Goal: Task Accomplishment & Management: Manage account settings

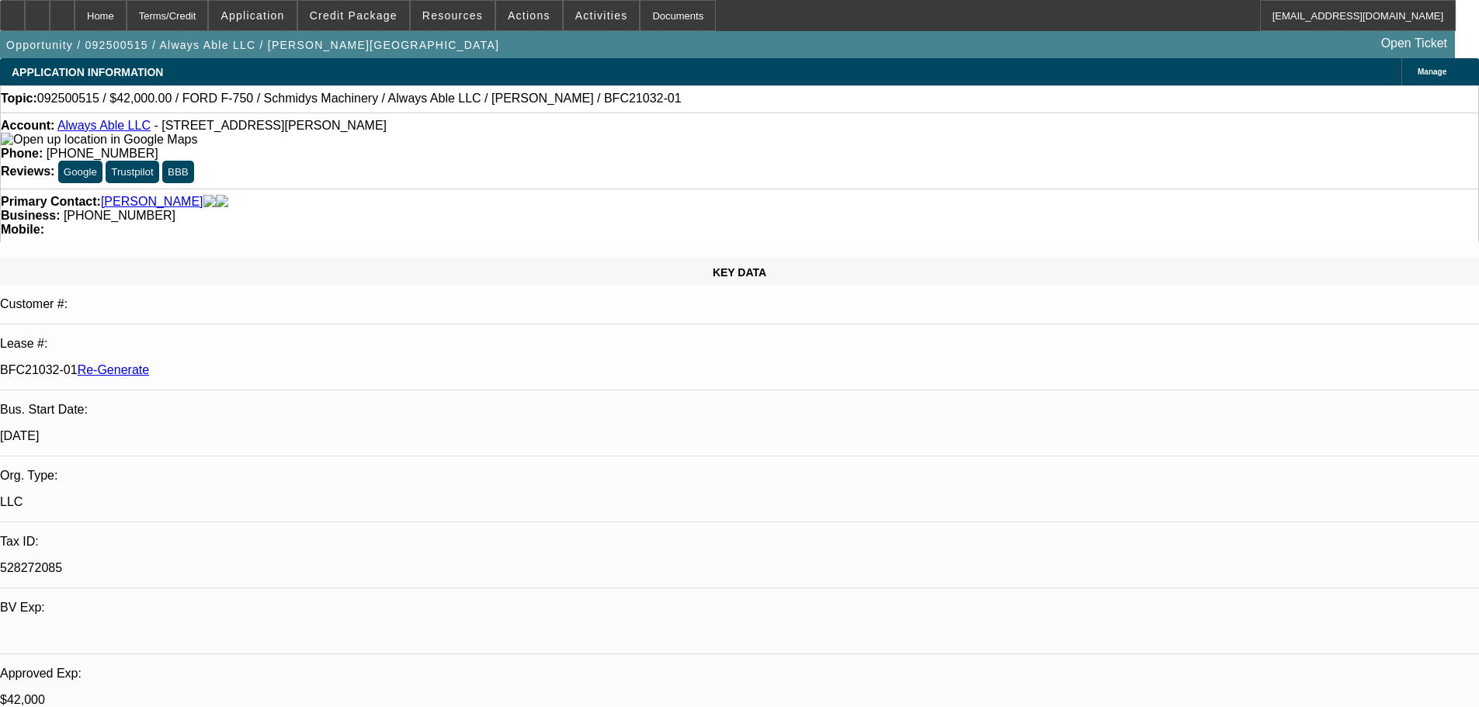
select select "3"
select select "0"
select select "6"
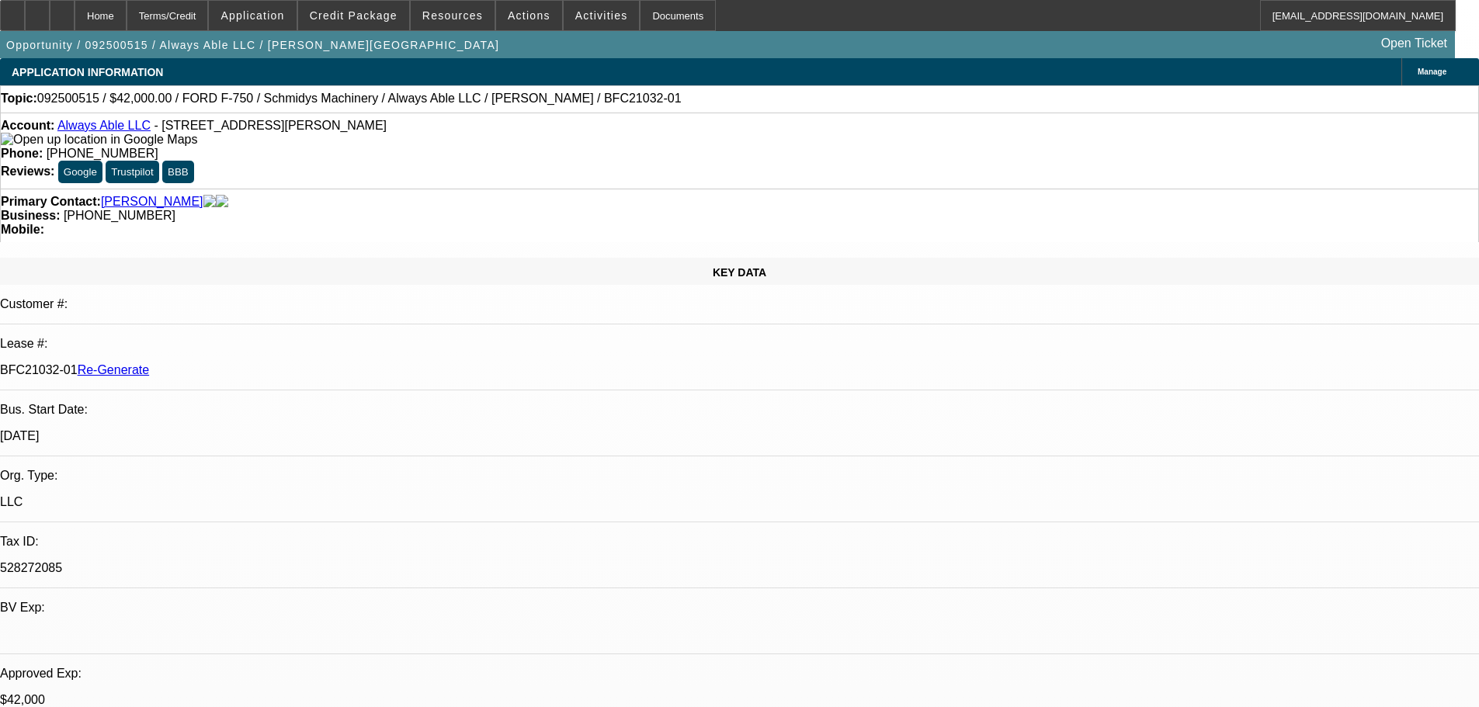
scroll to position [30, 0]
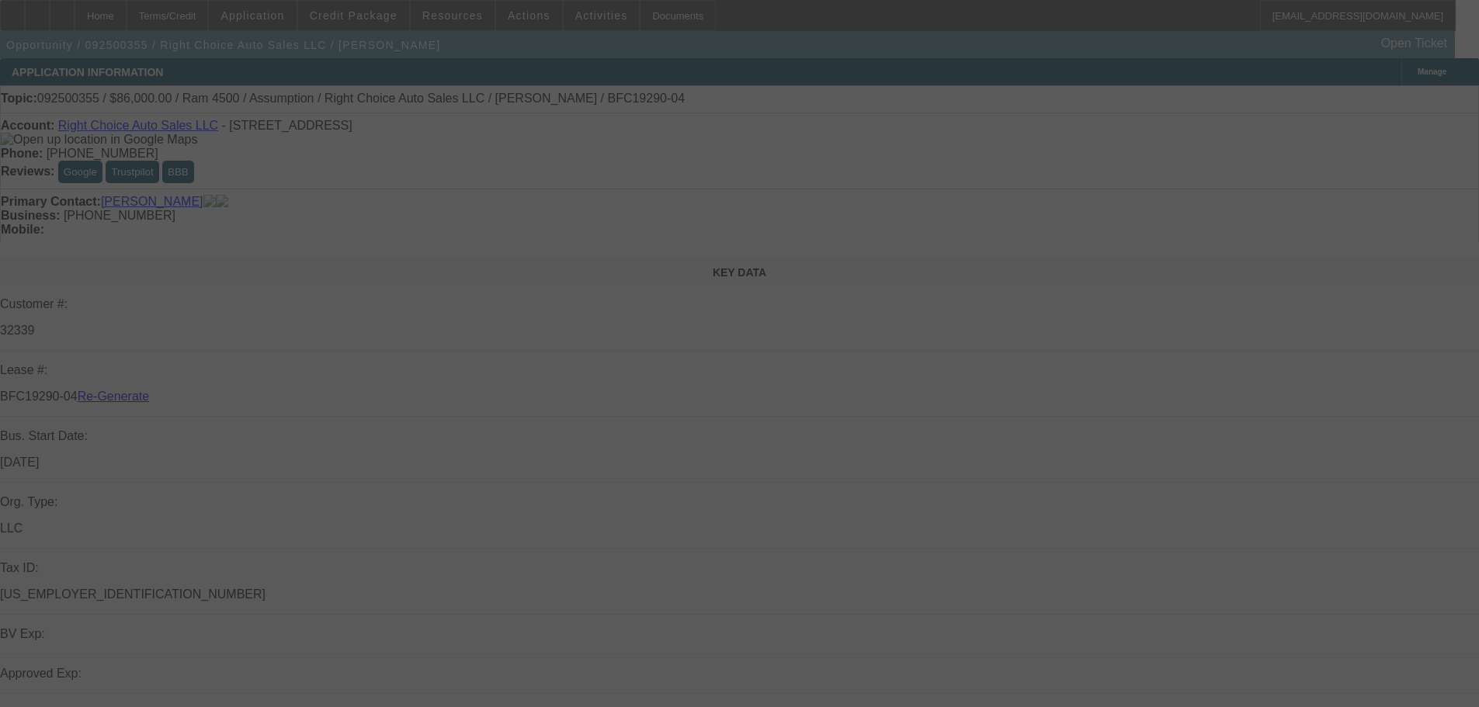
select select "4"
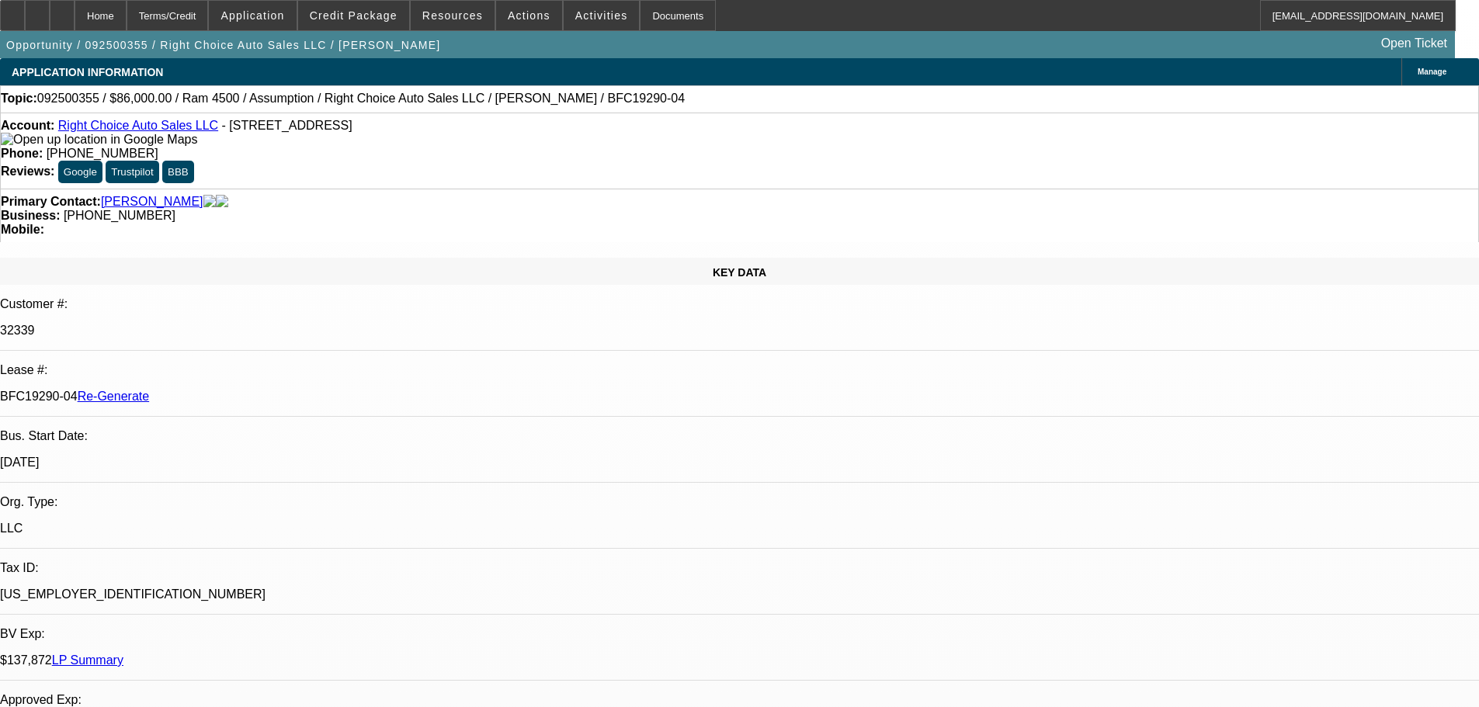
select select "0"
select select "2"
select select "0"
select select "4"
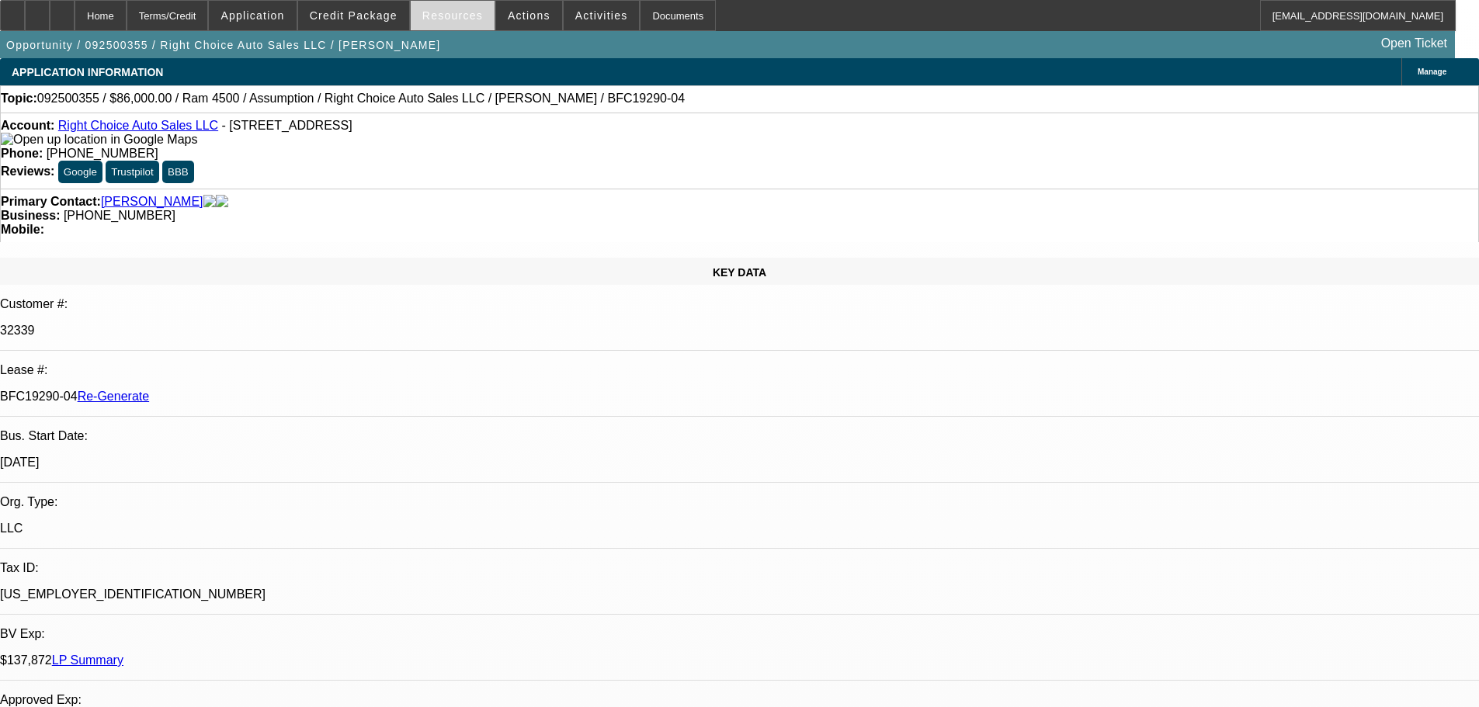
click at [447, 26] on span at bounding box center [453, 15] width 84 height 37
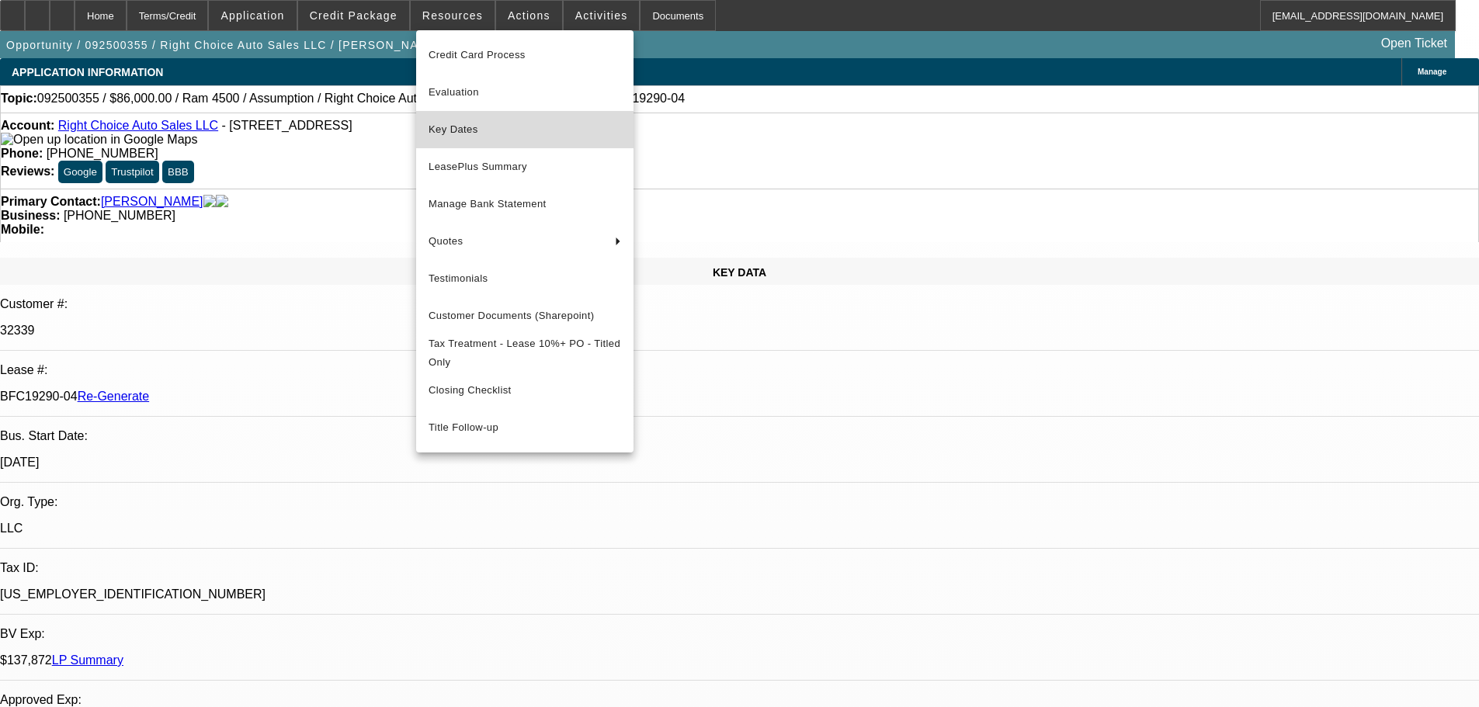
click at [463, 134] on span "Key Dates" at bounding box center [525, 129] width 193 height 19
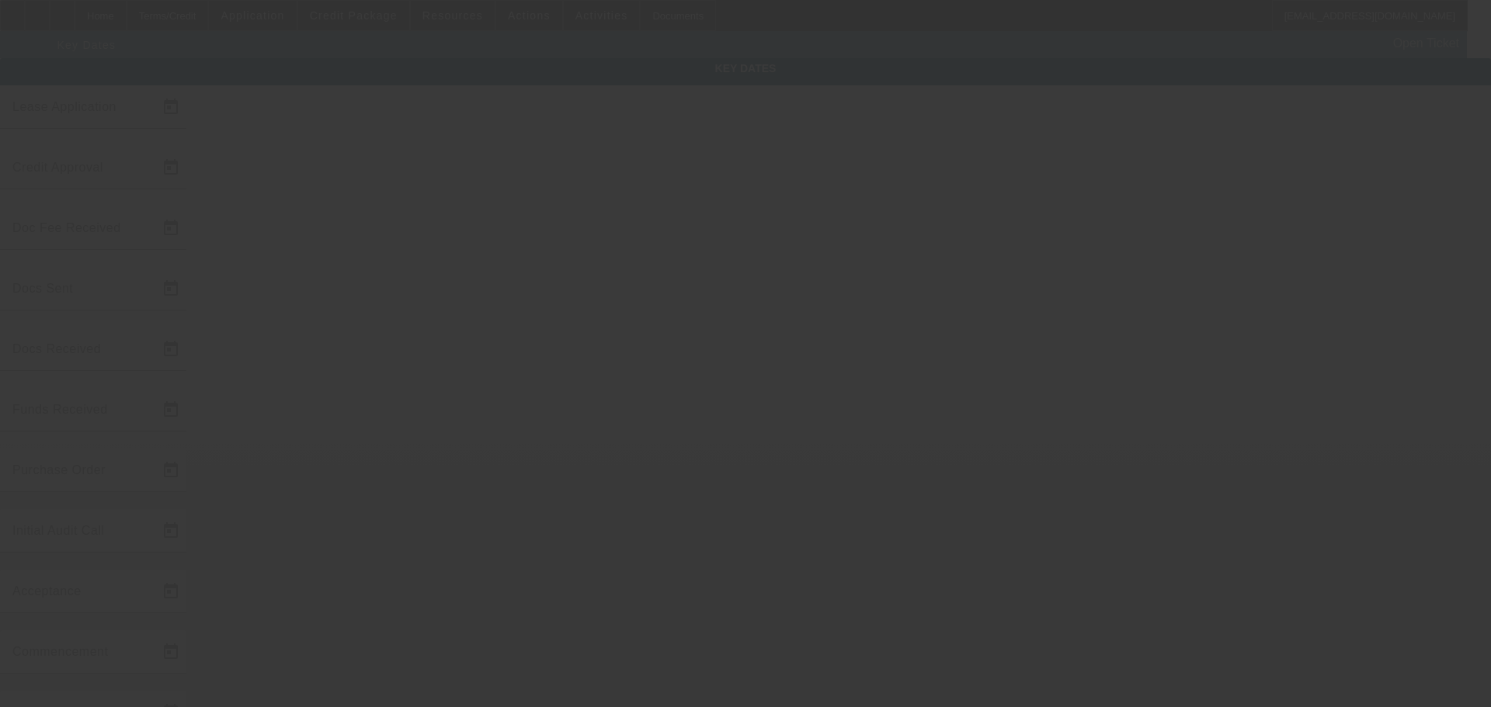
type input "9/17/2025"
type input "9/19/2025"
type input "9/22/2025"
type input "9/24/2025"
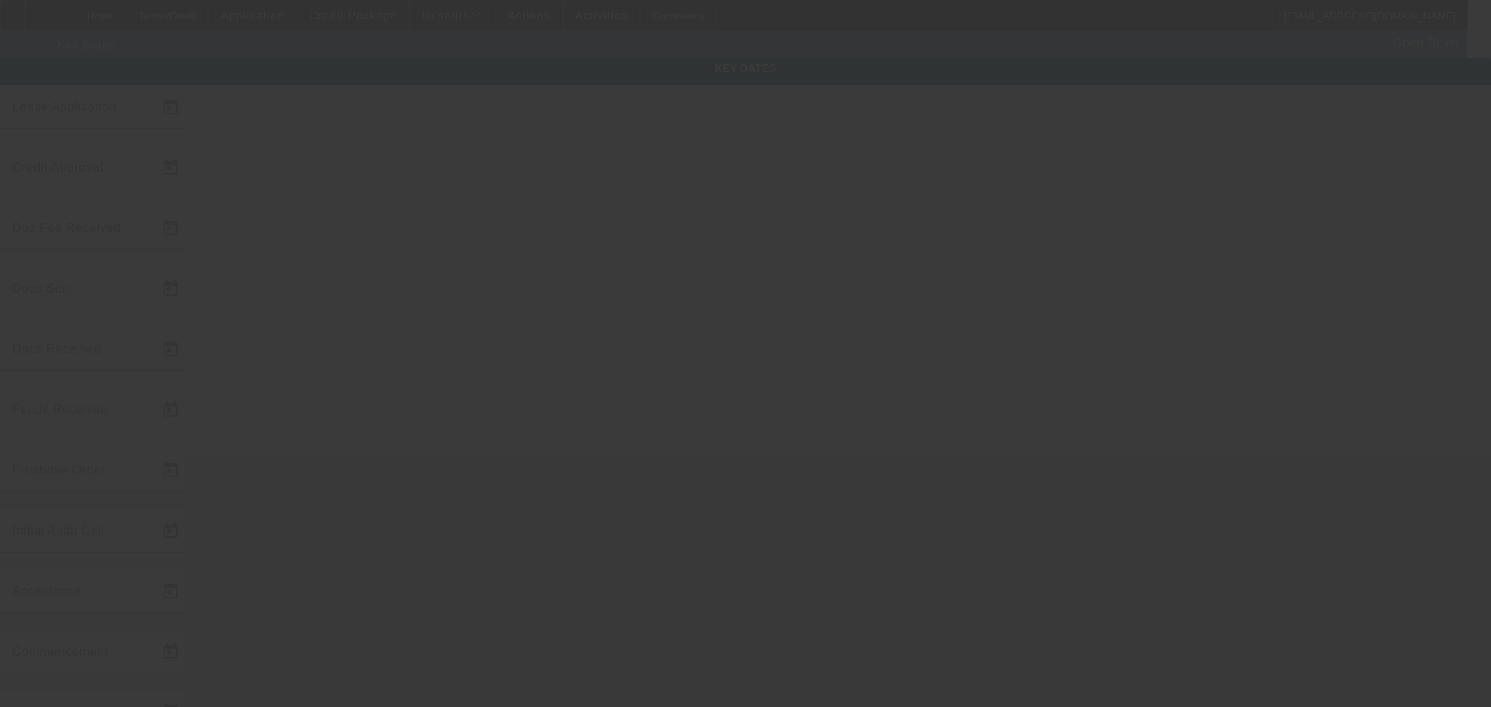
type input "9/26/2025"
type input "10/1/2025"
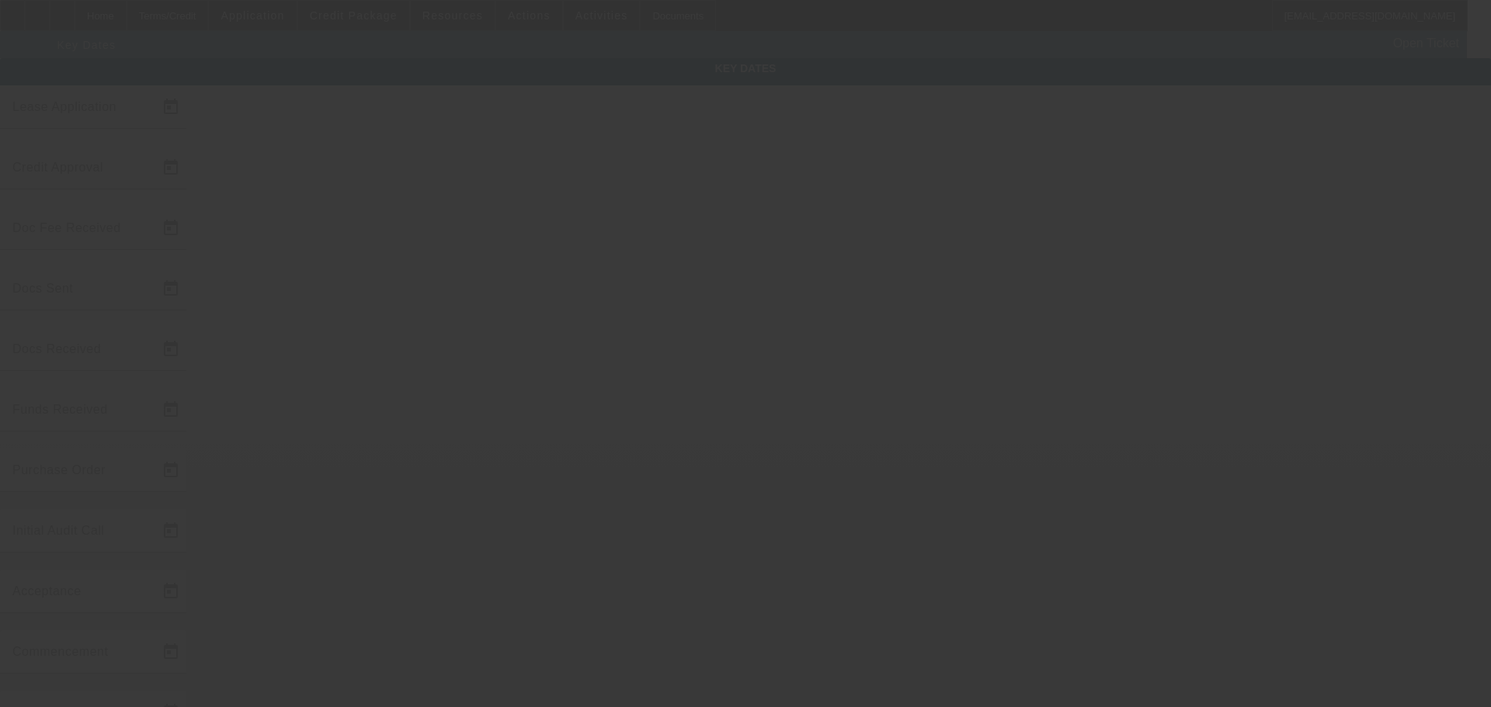
type input "10/1/2025"
type input "9/29/2025"
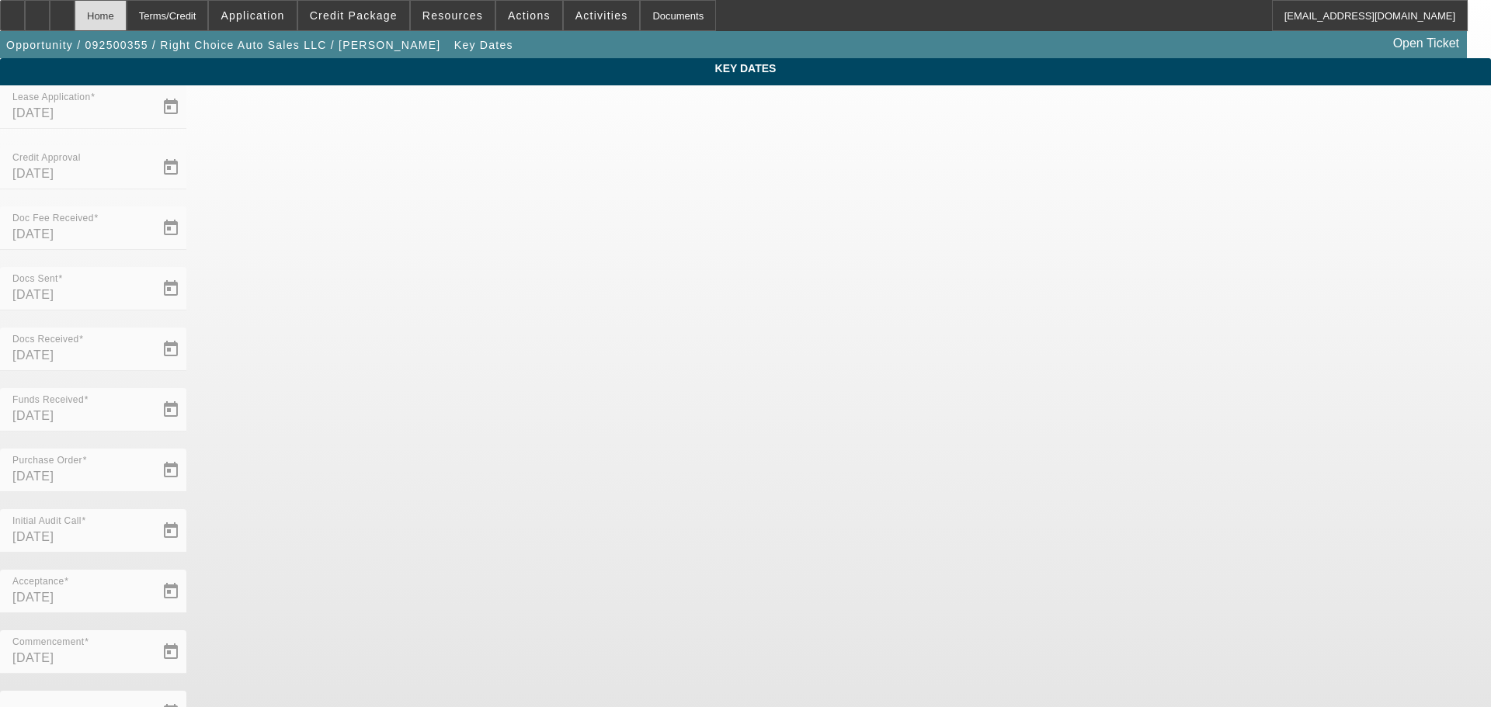
click at [127, 23] on div "Home" at bounding box center [101, 15] width 52 height 31
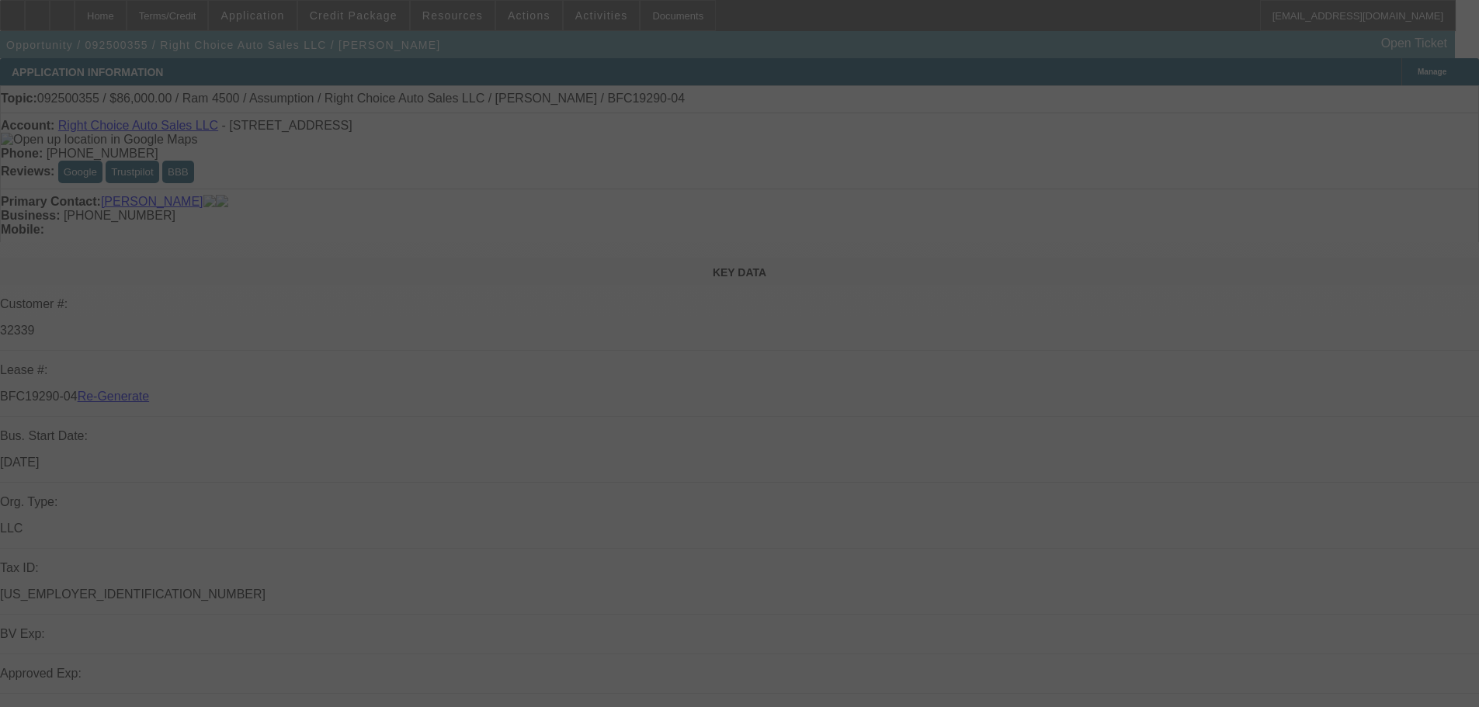
select select "4"
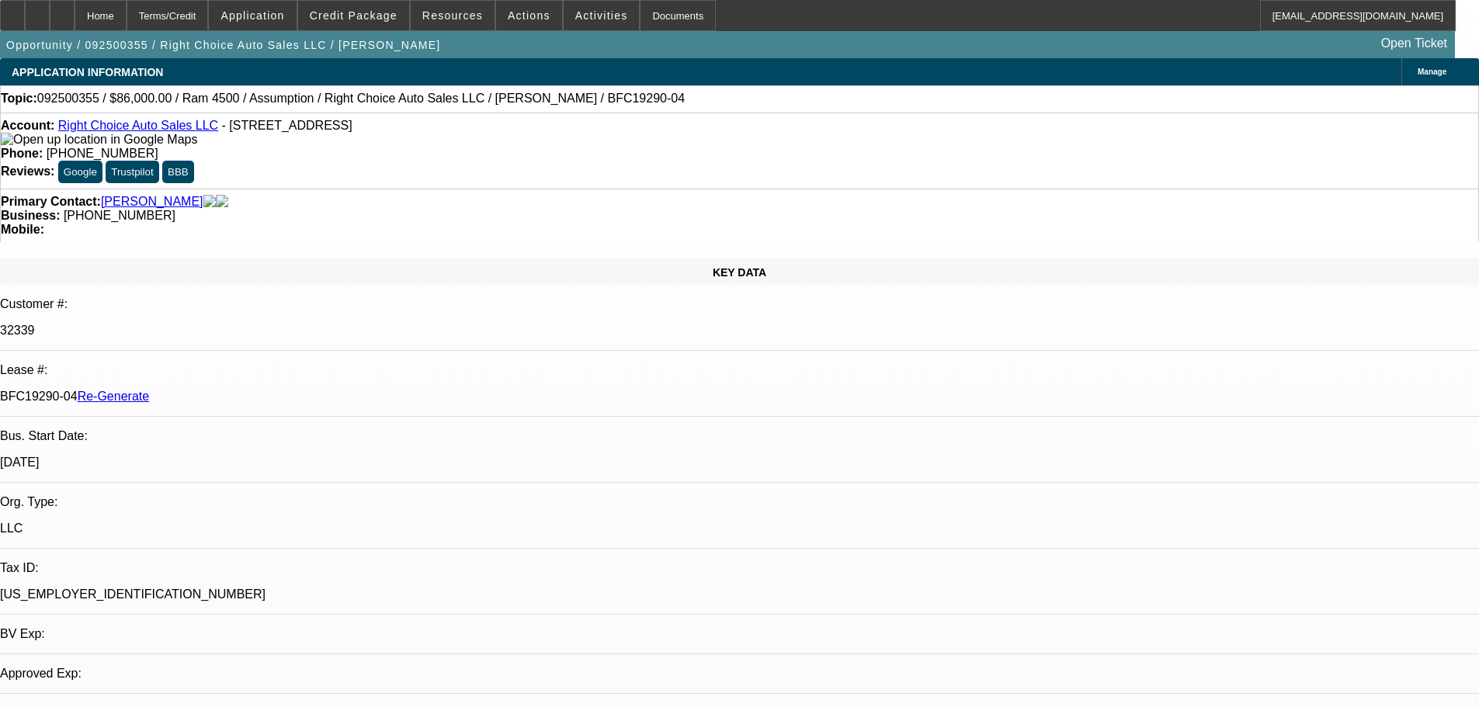
select select "0"
select select "2"
select select "0"
select select "4"
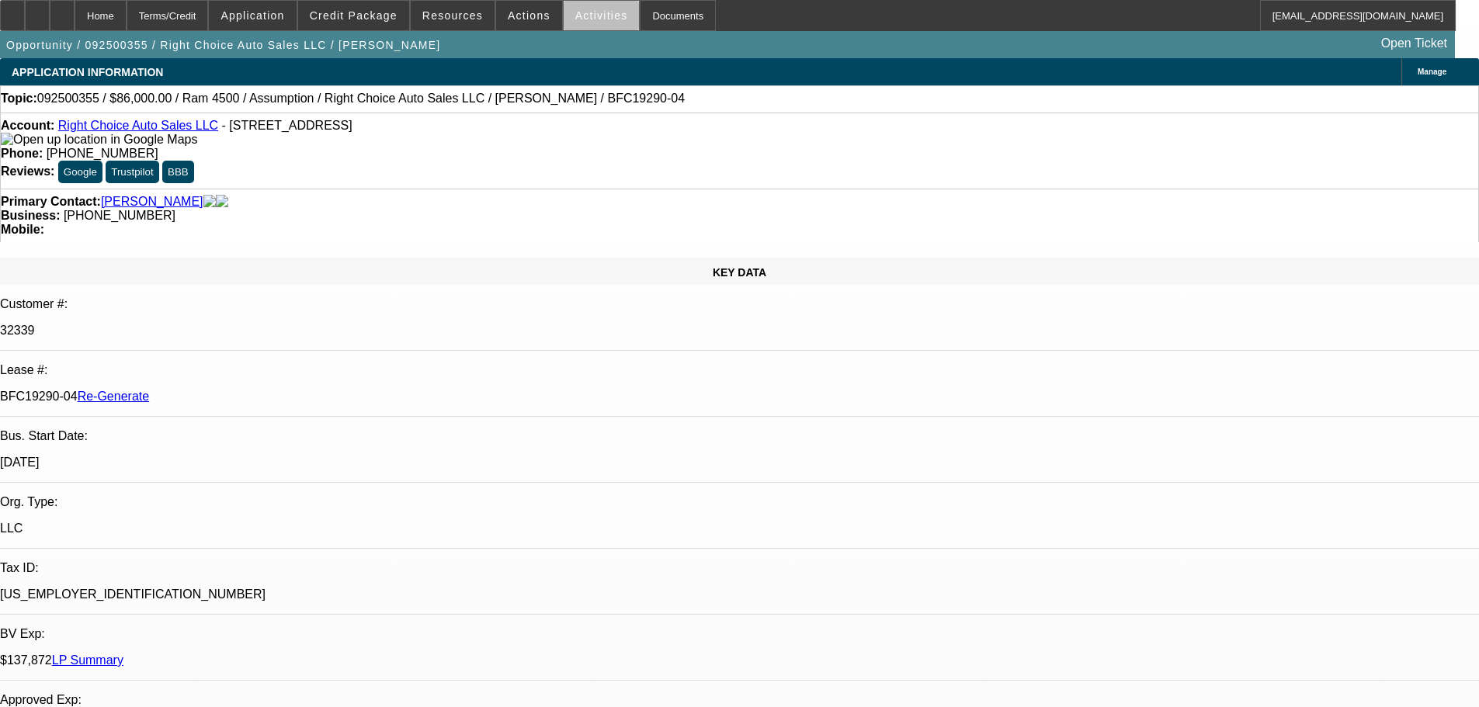
click at [585, 23] on span at bounding box center [602, 15] width 76 height 37
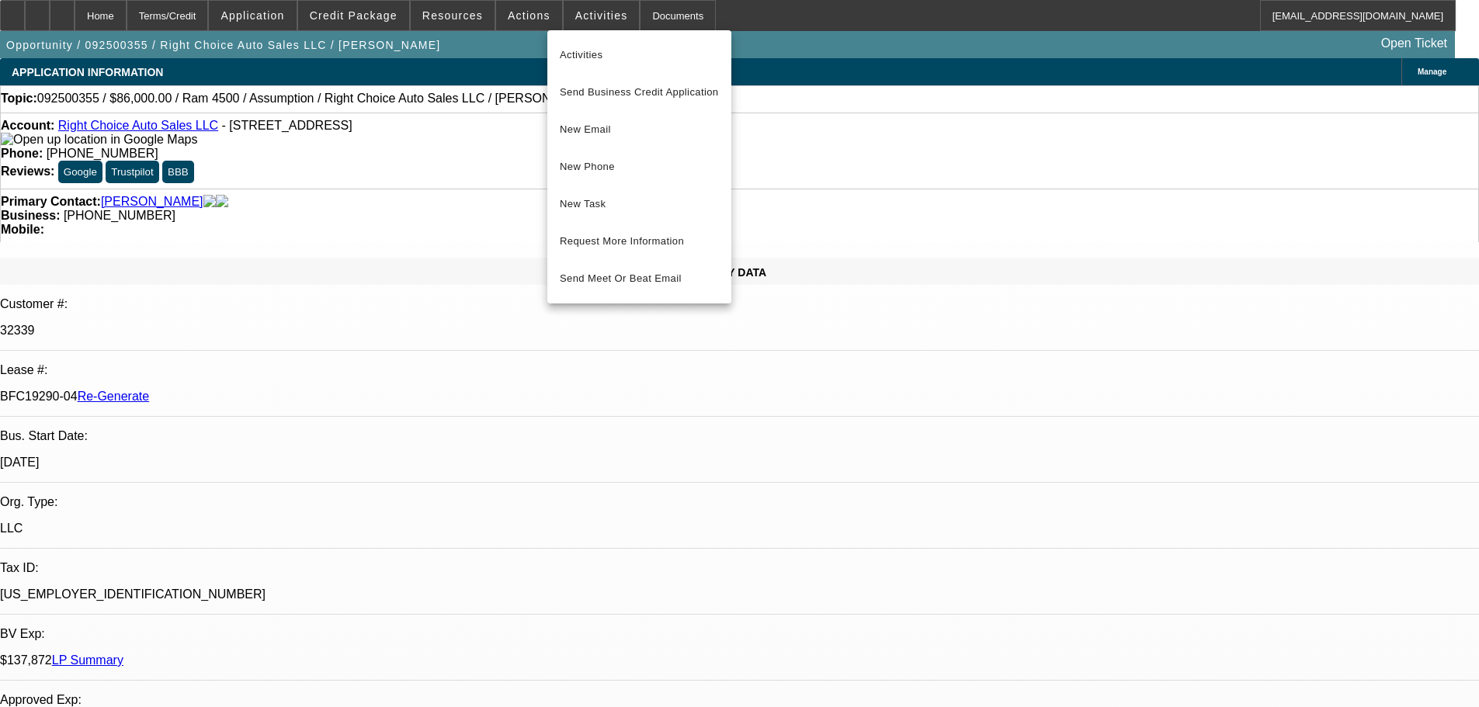
click at [453, 101] on div at bounding box center [739, 353] width 1479 height 707
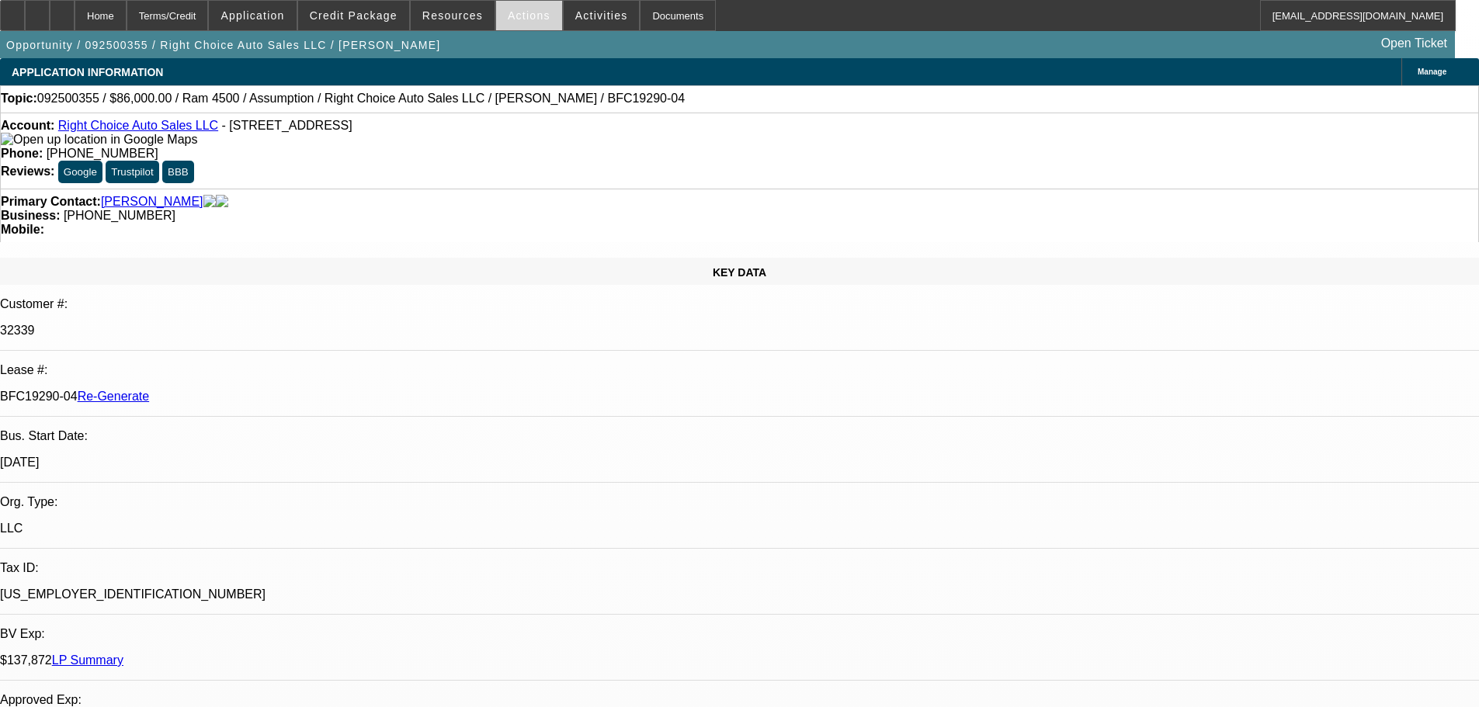
click at [516, 21] on span "Actions" at bounding box center [529, 15] width 43 height 12
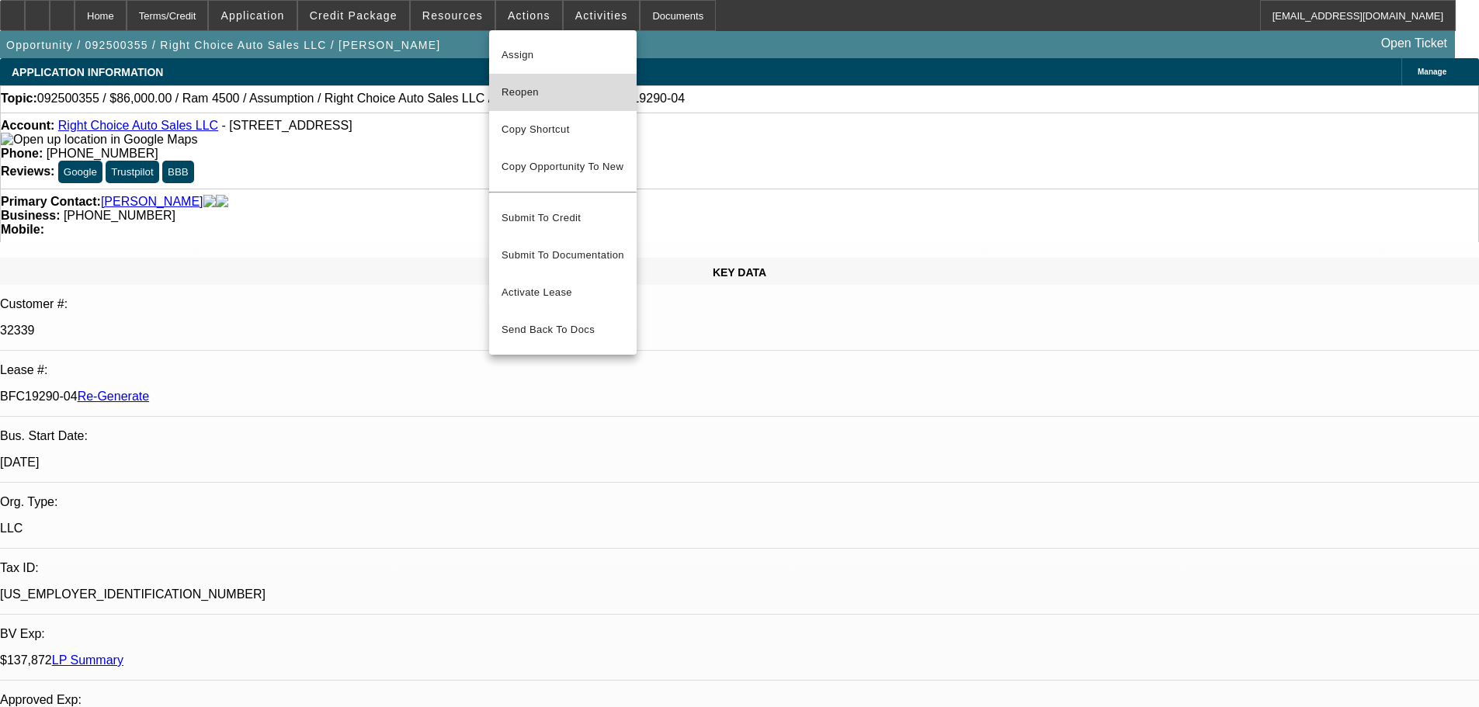
click at [527, 99] on span "Reopen" at bounding box center [563, 92] width 123 height 19
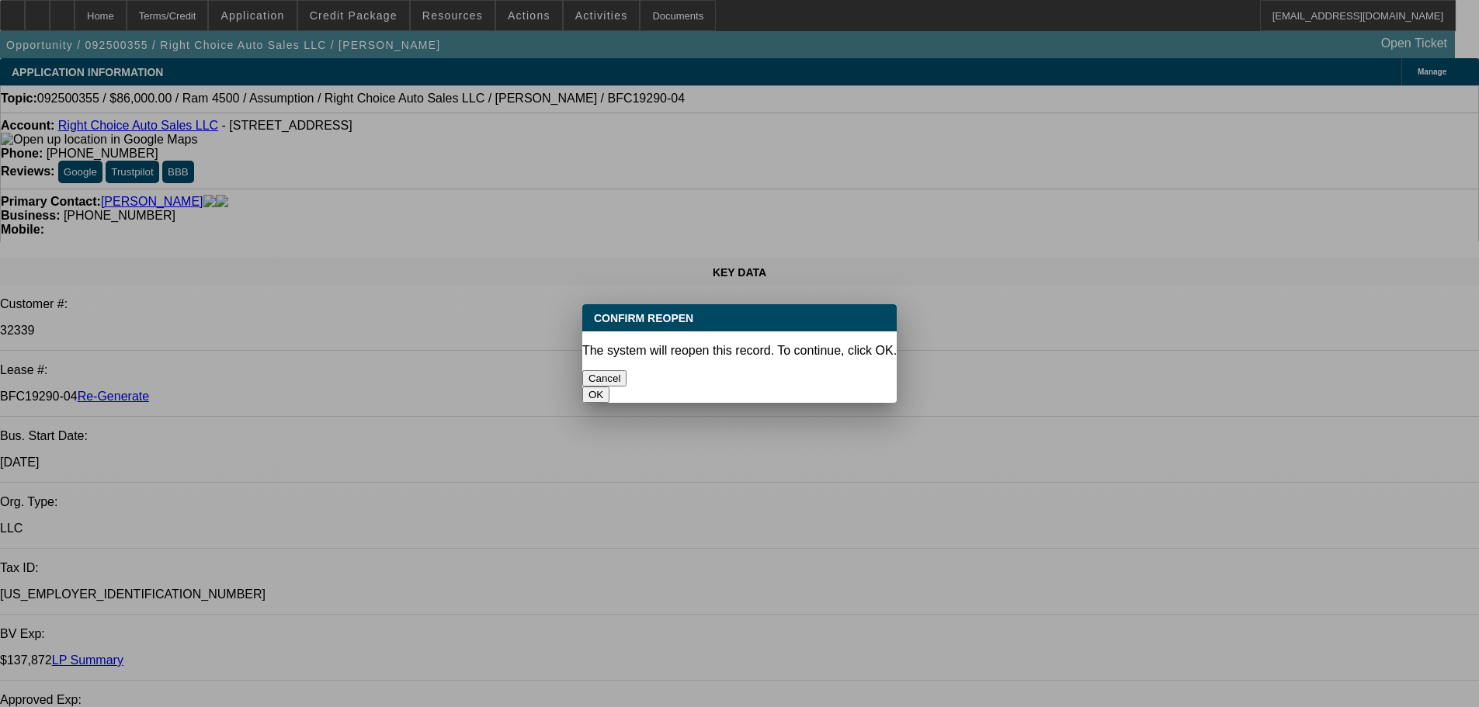
click at [609, 387] on button "OK" at bounding box center [595, 395] width 27 height 16
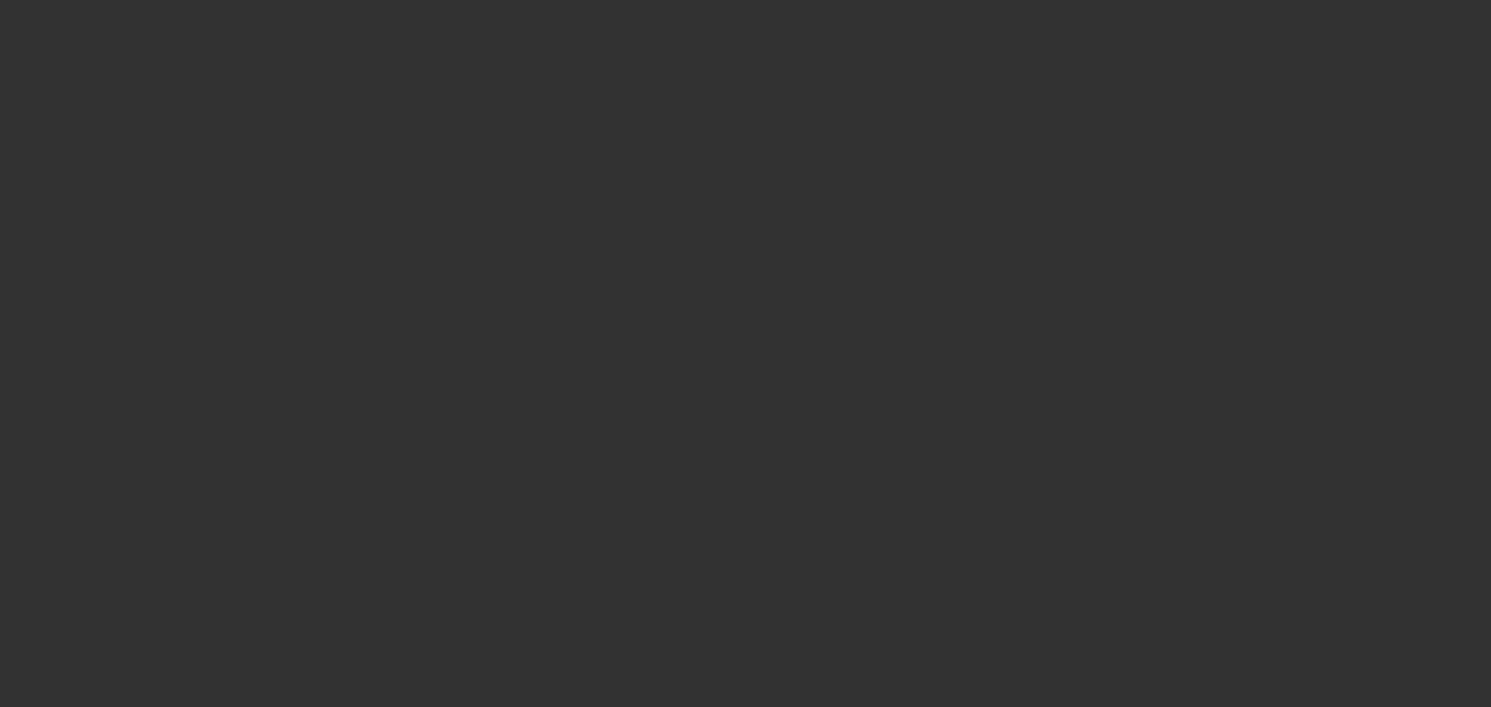
select select "4"
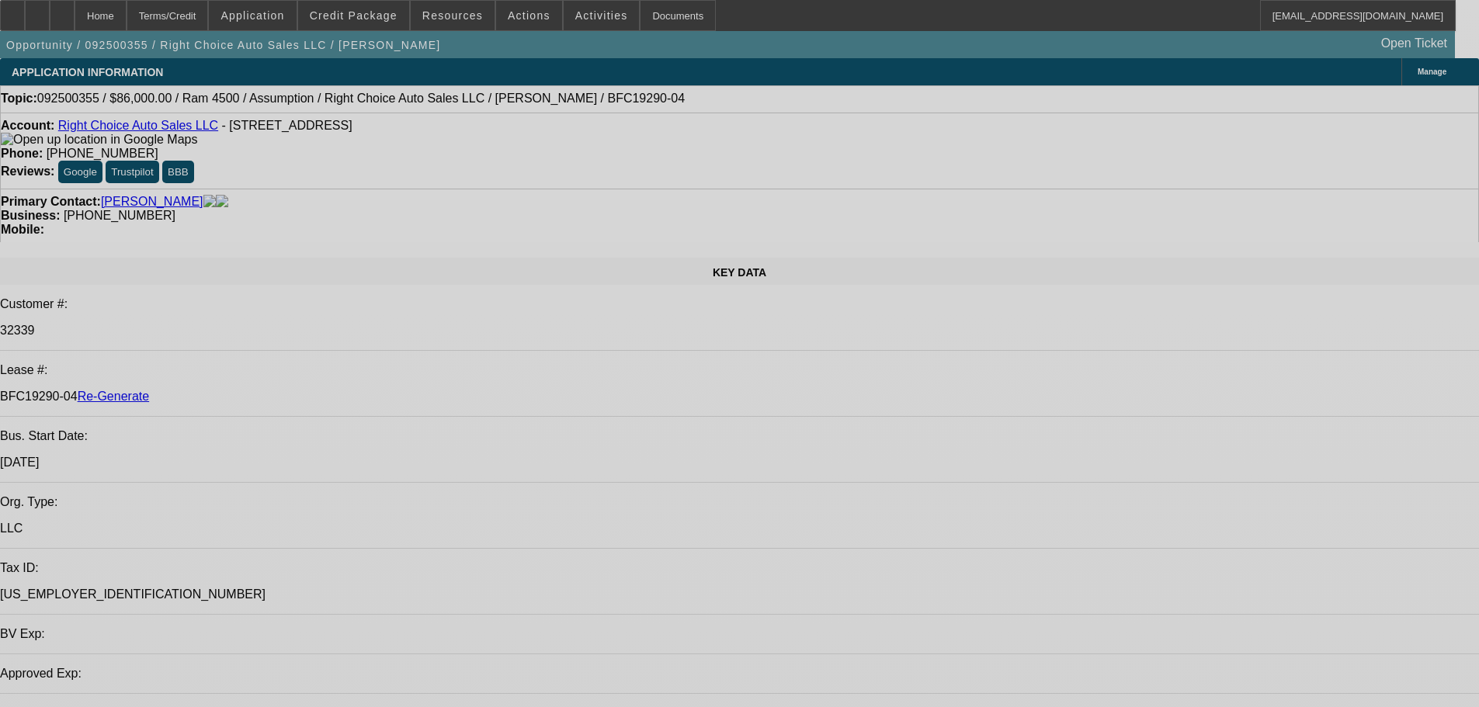
select select "0"
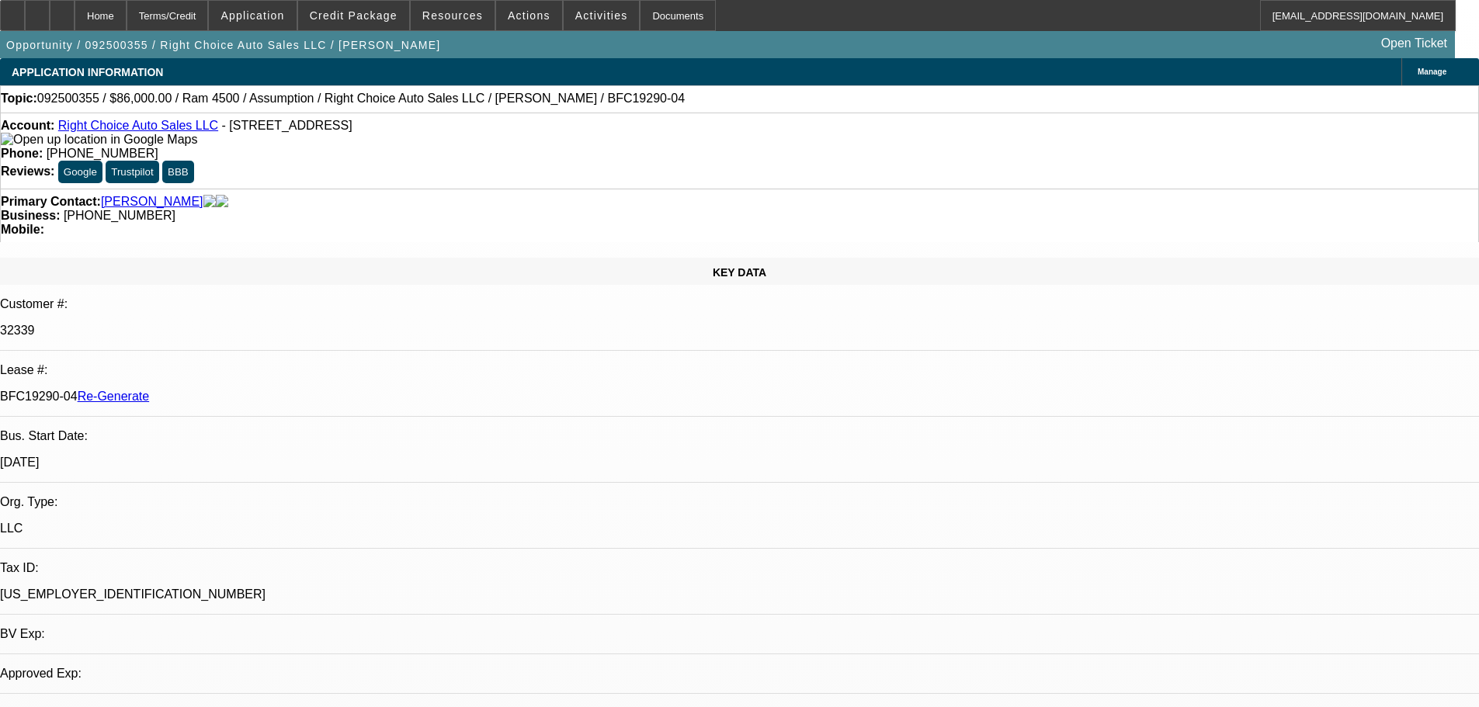
select select "2"
select select "0"
select select "4"
click at [640, 23] on div "Documents" at bounding box center [678, 15] width 76 height 31
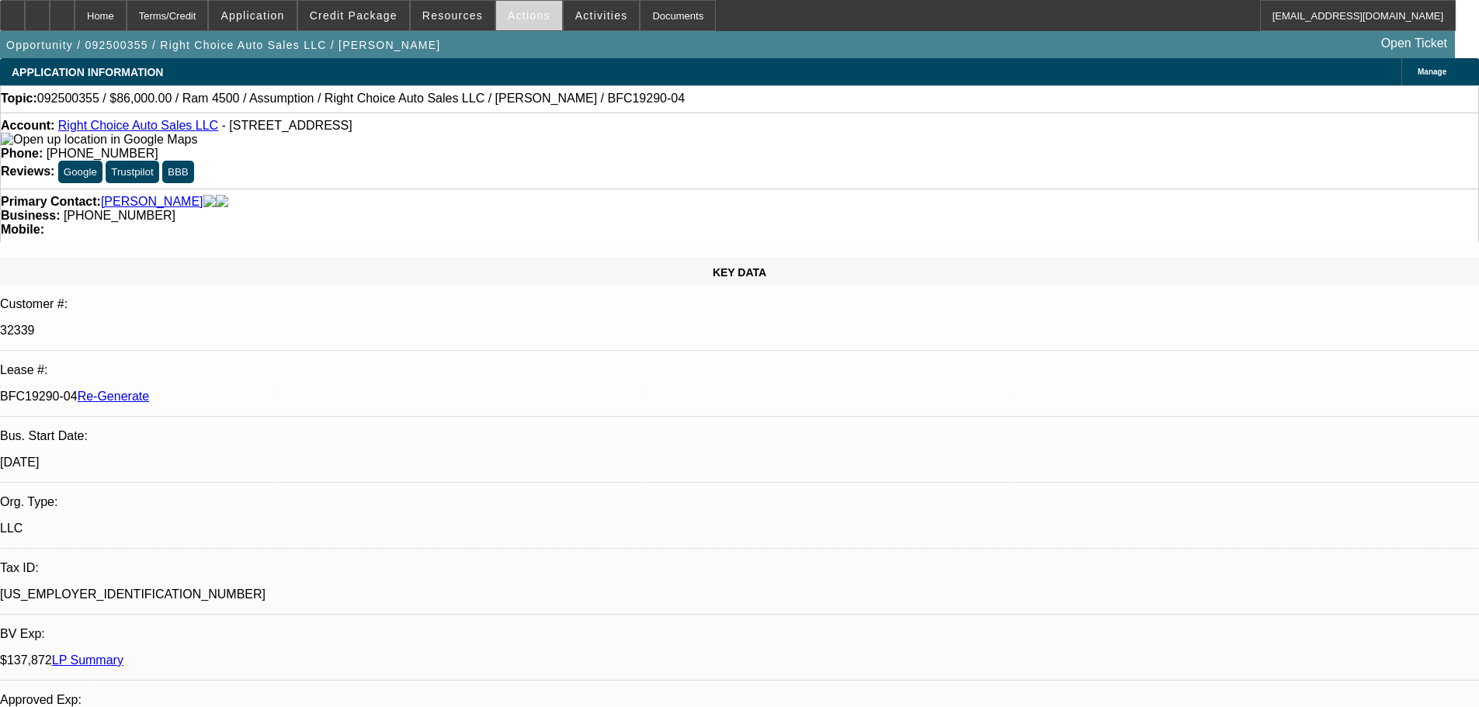
click at [540, 24] on span at bounding box center [529, 15] width 66 height 37
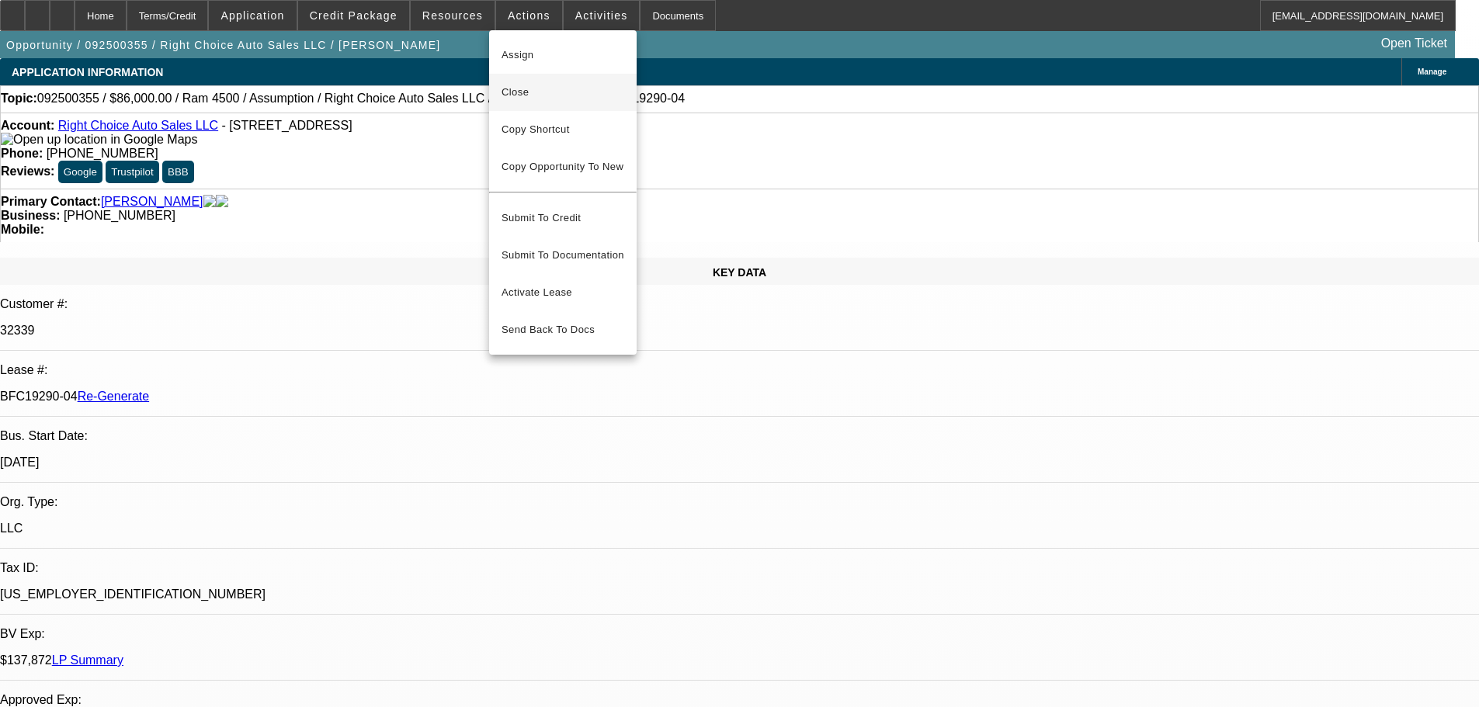
click at [534, 92] on span "Close" at bounding box center [563, 92] width 123 height 19
